Goal: Information Seeking & Learning: Learn about a topic

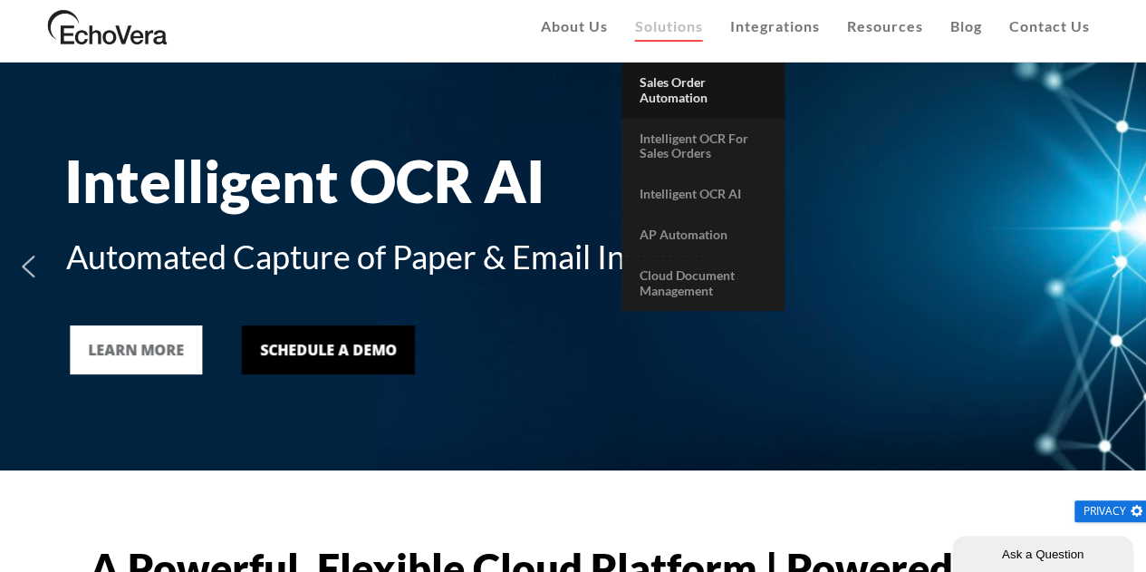
click at [695, 99] on span "Sales Order Automation" at bounding box center [674, 89] width 68 height 31
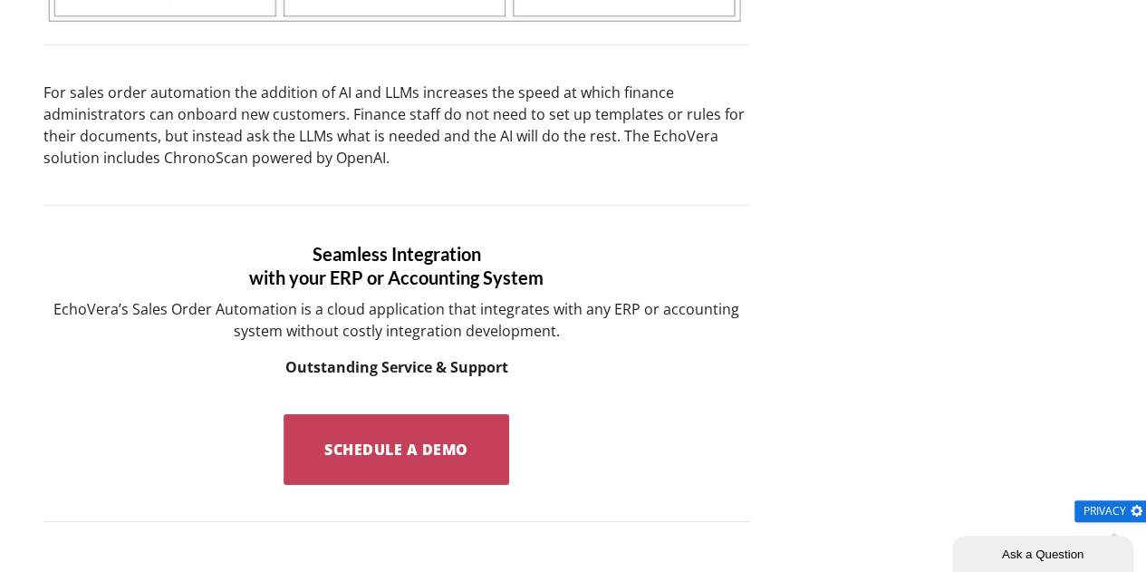
scroll to position [2713, 0]
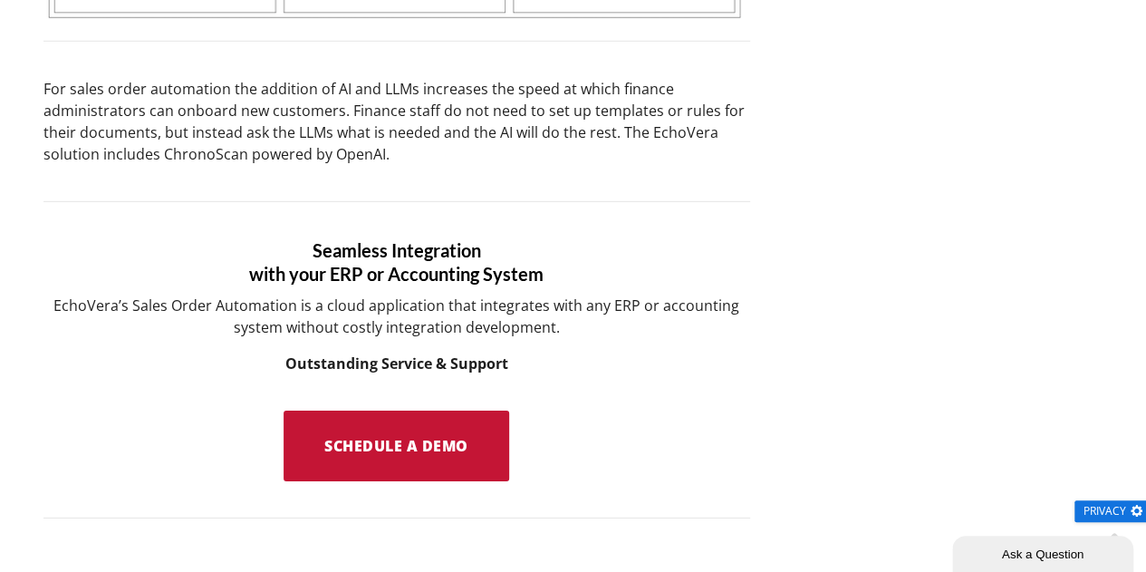
click at [385, 436] on span "Schedule a Demo" at bounding box center [396, 446] width 144 height 20
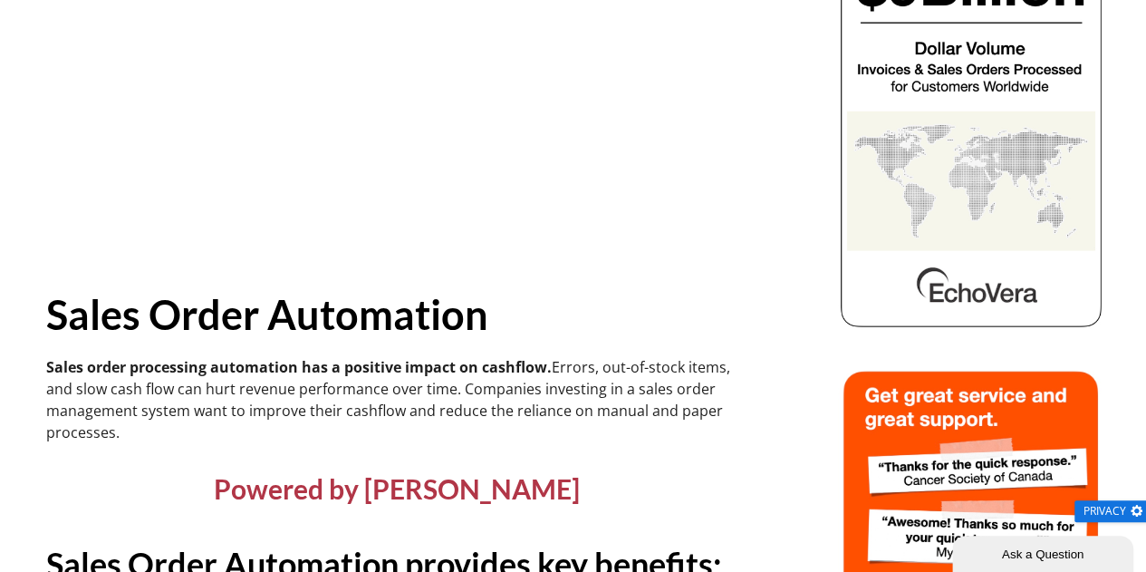
scroll to position [0, 0]
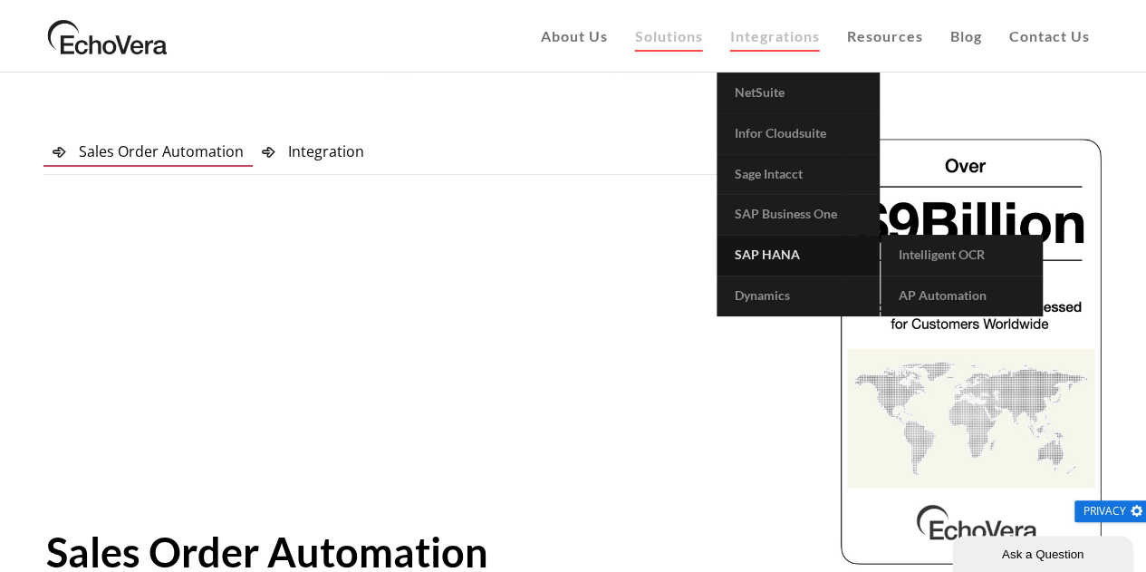
click at [783, 260] on span "SAP HANA" at bounding box center [767, 253] width 65 height 15
click at [926, 260] on span "Intelligent OCR" at bounding box center [942, 253] width 86 height 15
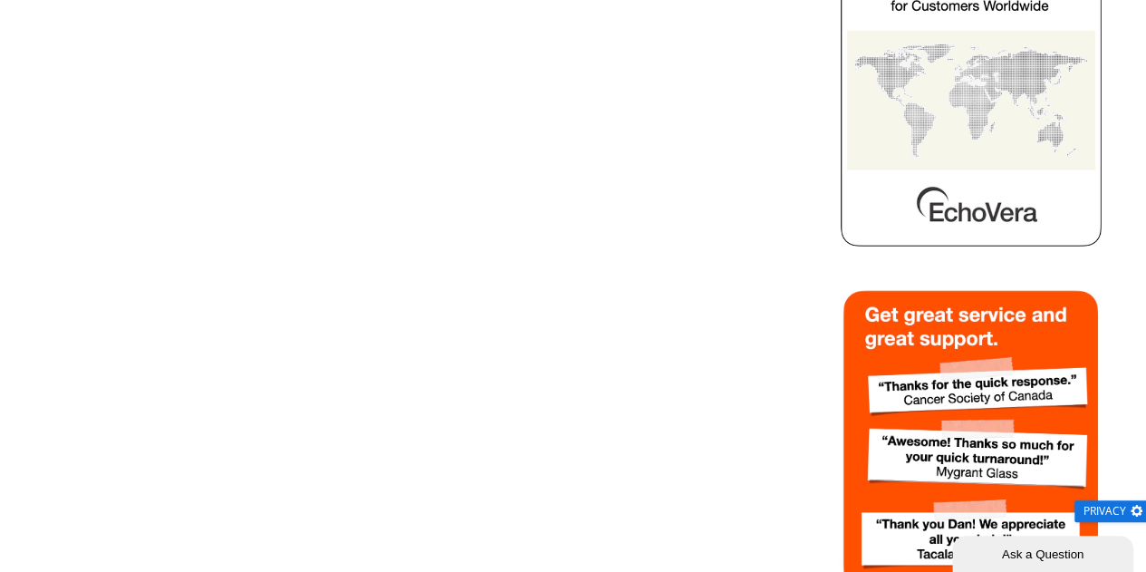
scroll to position [422, 0]
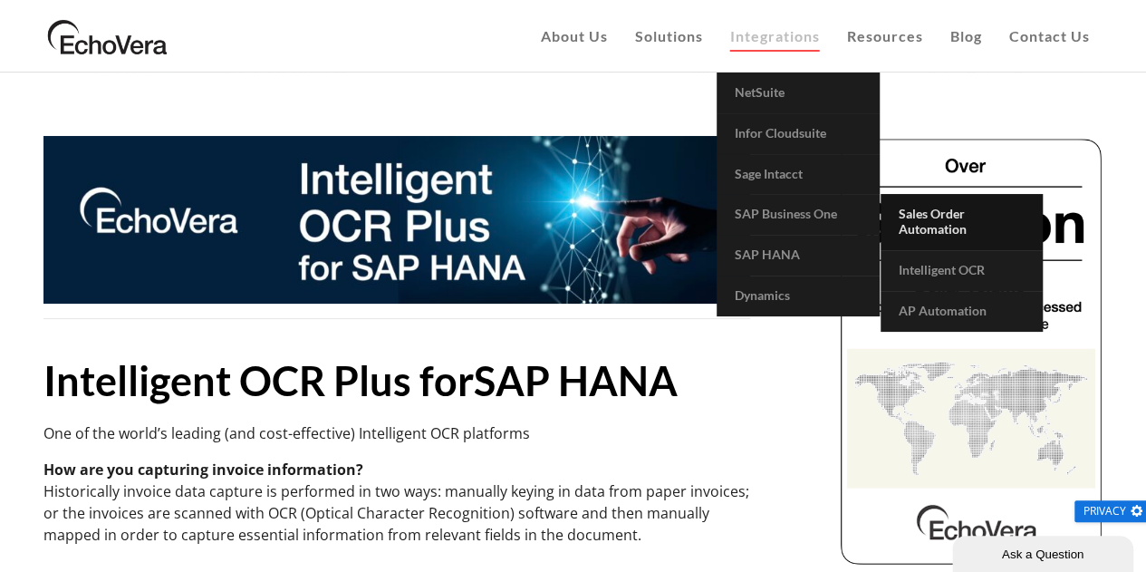
click at [910, 217] on span "Sales Order Automation" at bounding box center [933, 221] width 68 height 31
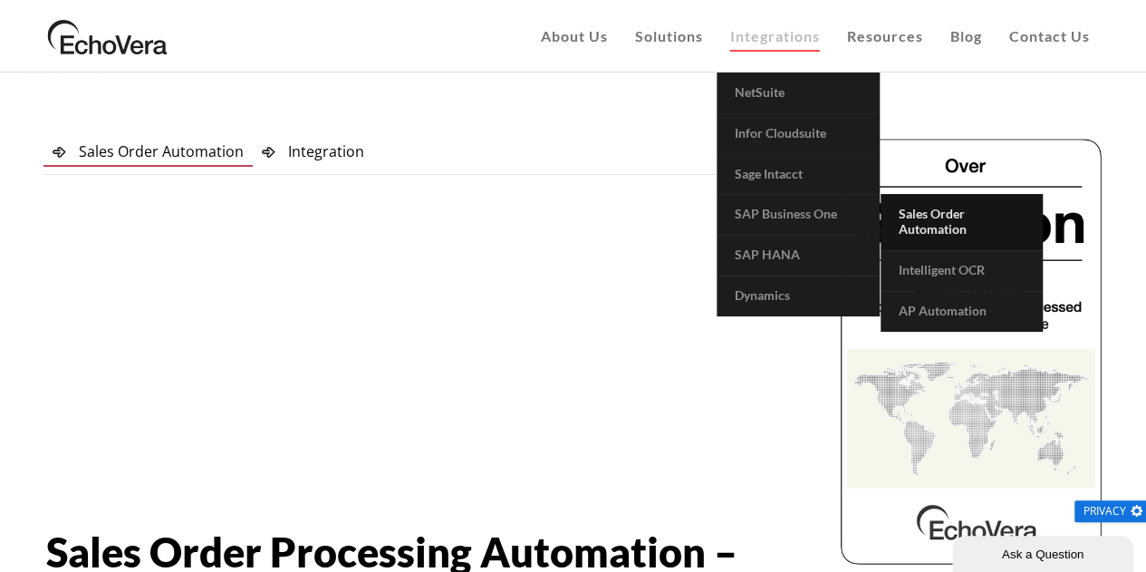
click at [922, 227] on span "Sales Order Automation" at bounding box center [933, 221] width 68 height 31
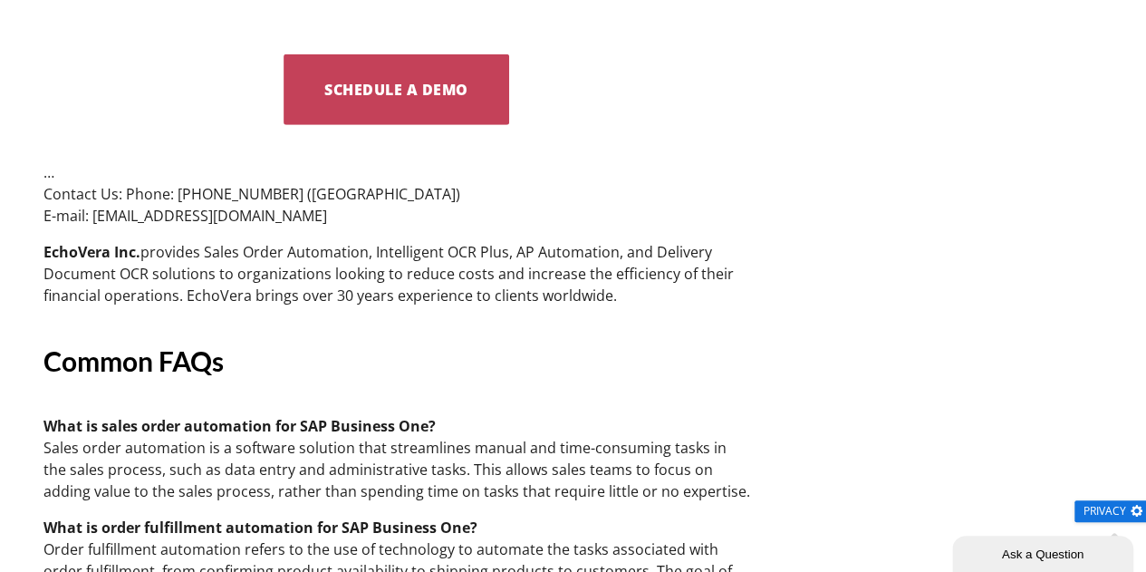
scroll to position [2575, 0]
click at [395, 240] on p "EchoVera Inc. provides Sales Order Automation, Intelligent OCR Plus, AP Automat…" at bounding box center [396, 272] width 707 height 65
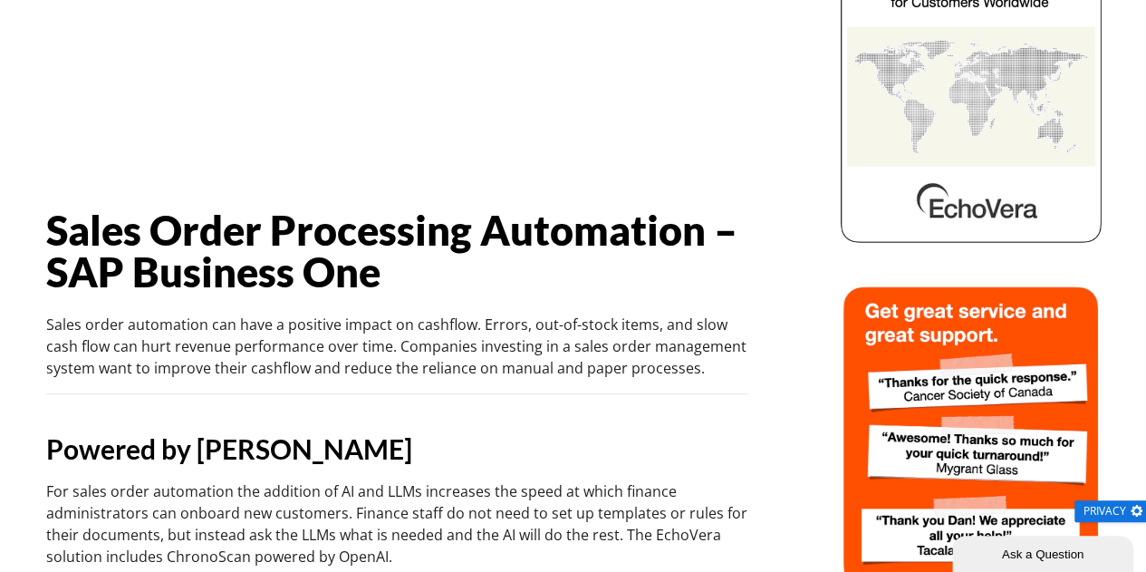
scroll to position [0, 0]
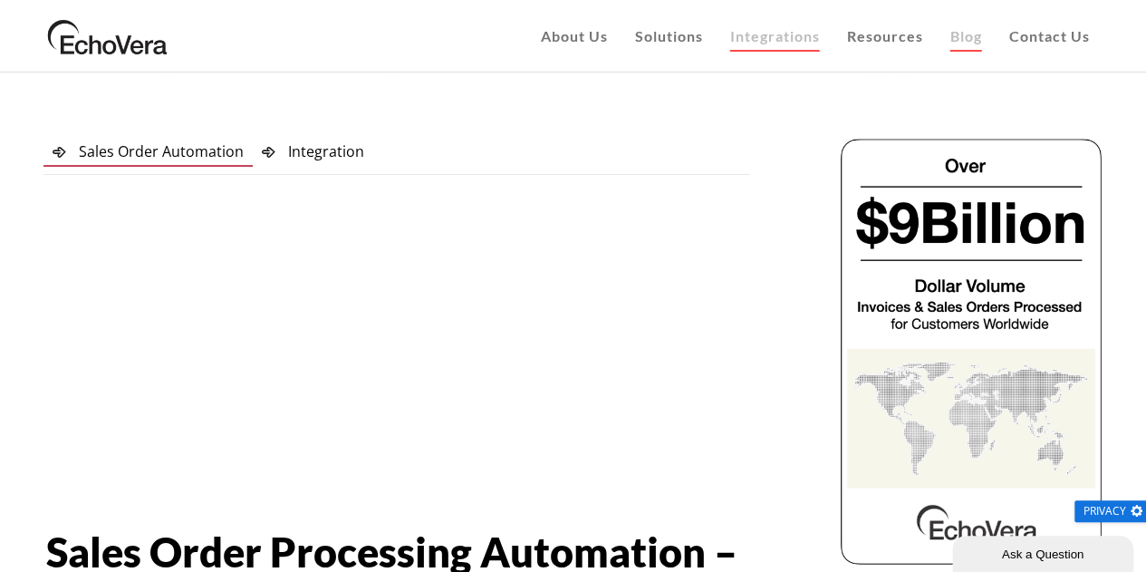
click at [969, 34] on span "Blog" at bounding box center [966, 35] width 32 height 17
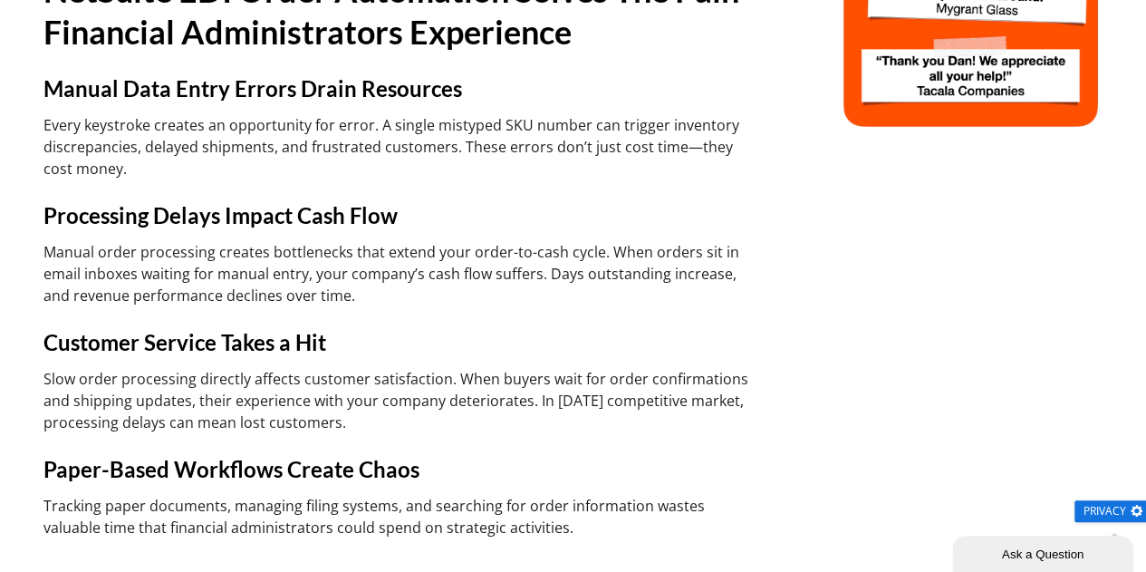
drag, startPoint x: 0, startPoint y: 0, endPoint x: 437, endPoint y: 218, distance: 488.2
click at [437, 218] on h4 "Processing Delays Impact Cash Flow" at bounding box center [396, 215] width 707 height 29
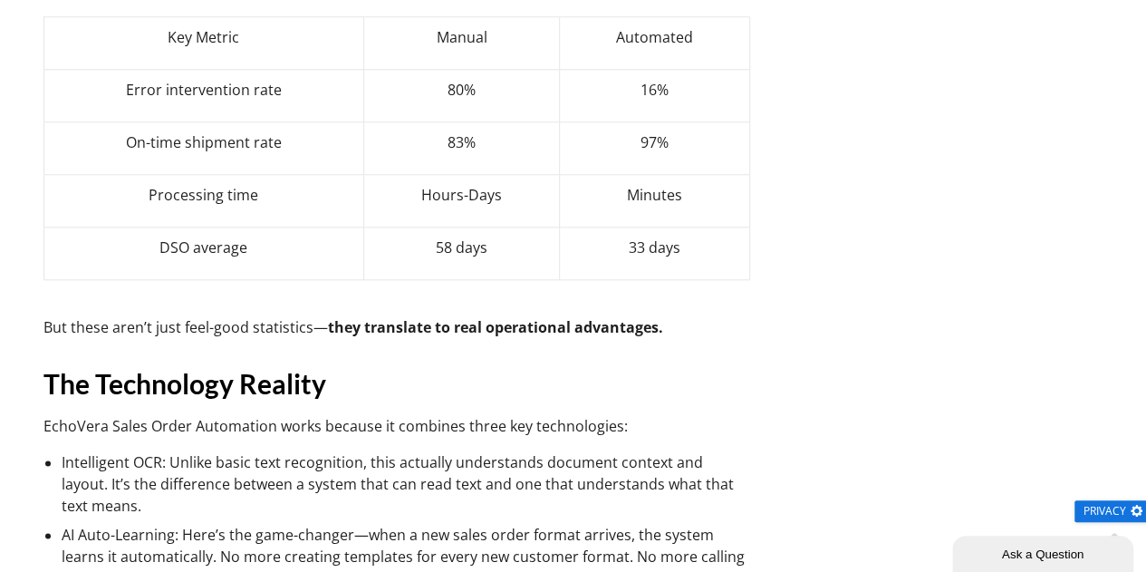
scroll to position [14674, 0]
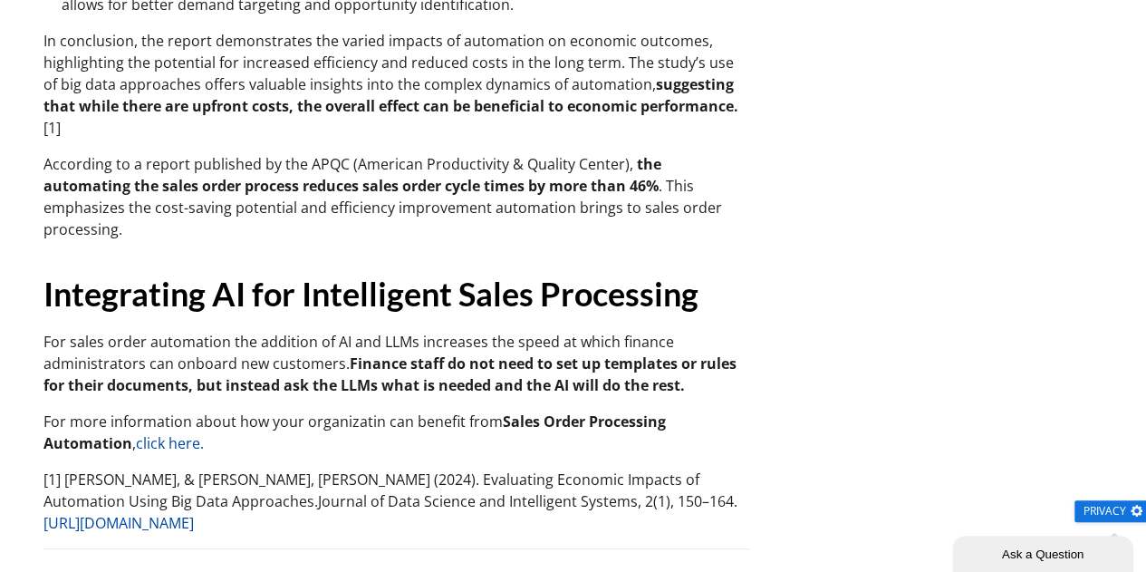
scroll to position [34511, 0]
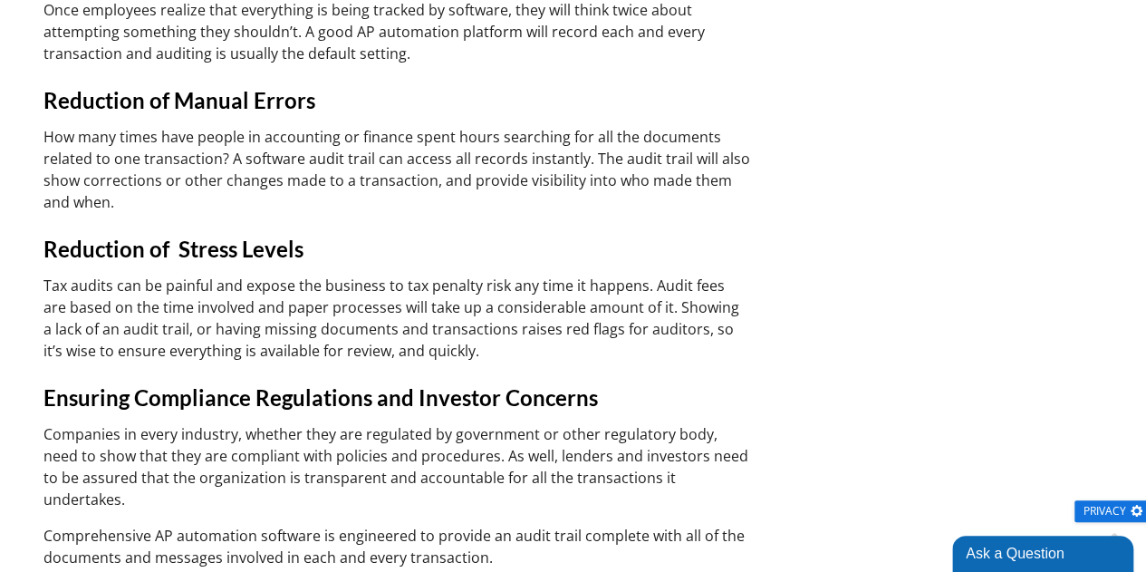
scroll to position [19821, 0]
